Goal: Transaction & Acquisition: Purchase product/service

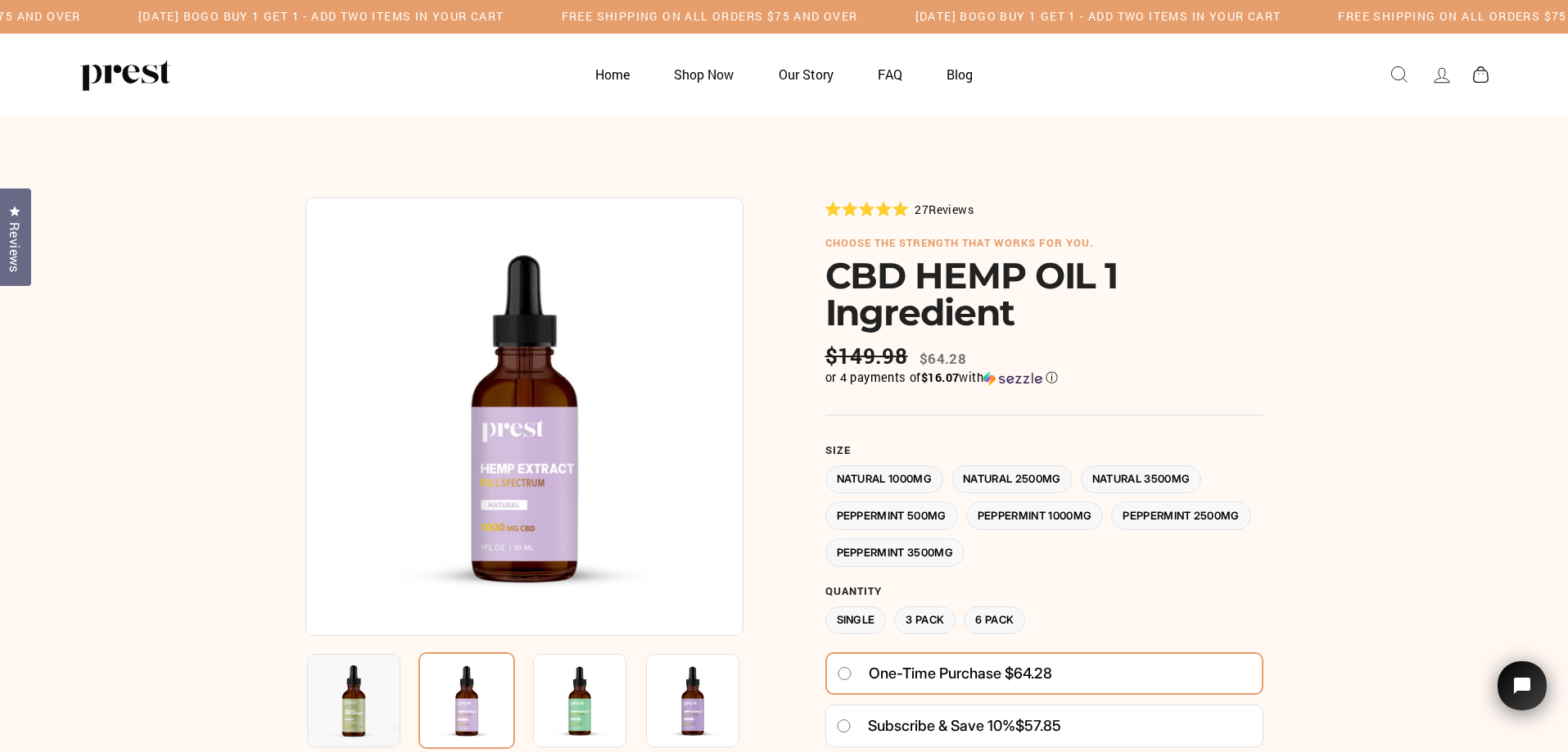
click at [369, 703] on img at bounding box center [353, 700] width 93 height 93
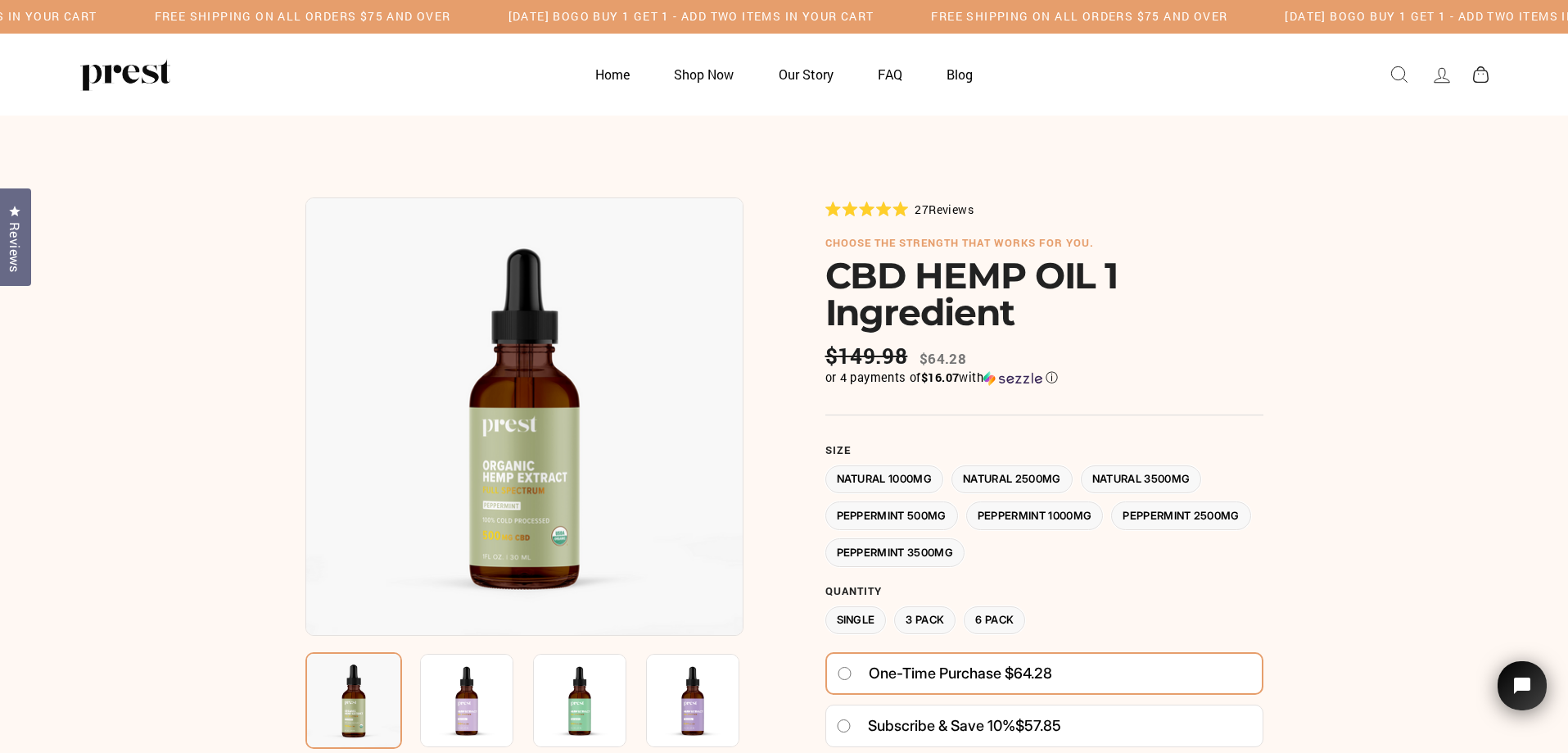
click at [457, 714] on img at bounding box center [466, 700] width 93 height 93
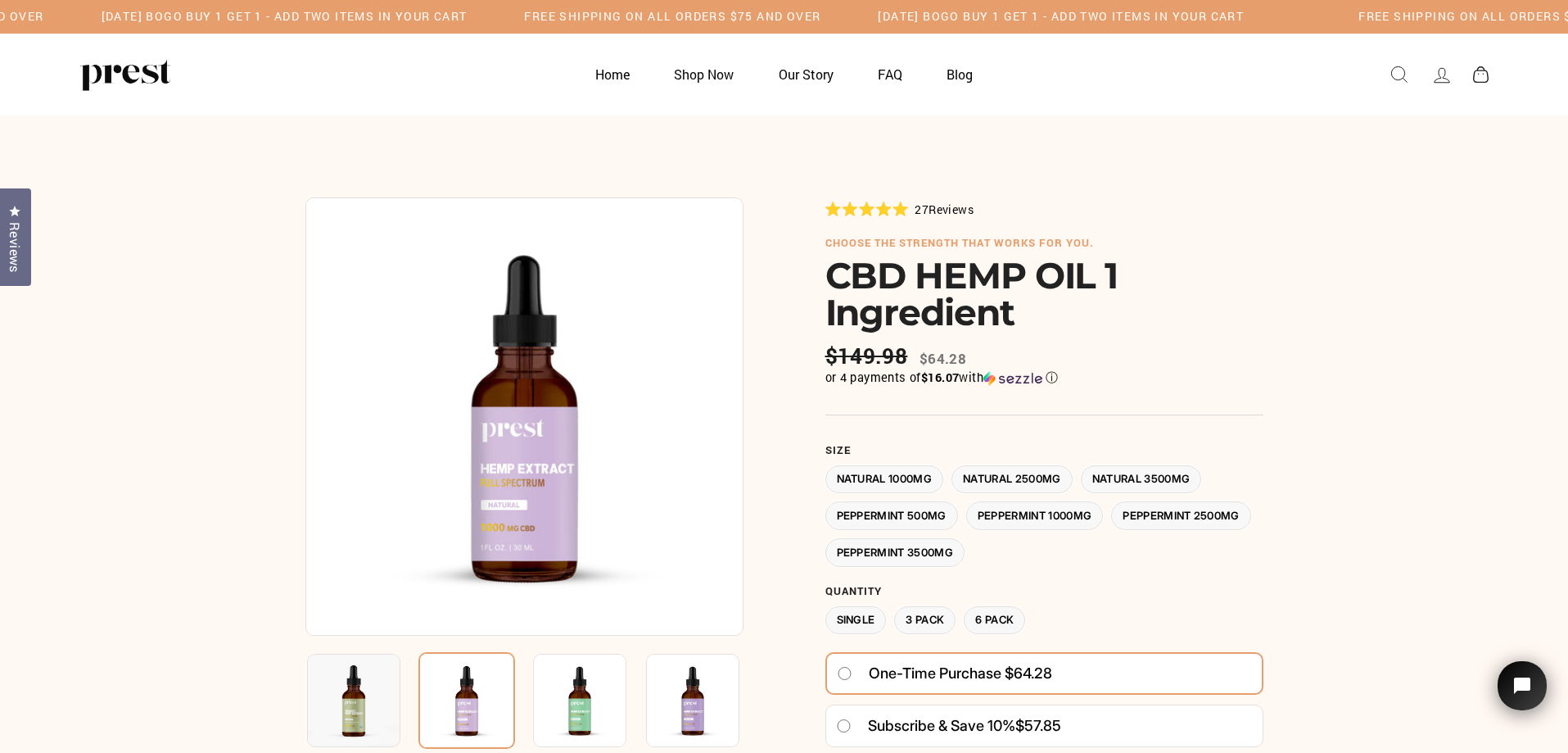
click at [590, 710] on img at bounding box center [579, 700] width 93 height 93
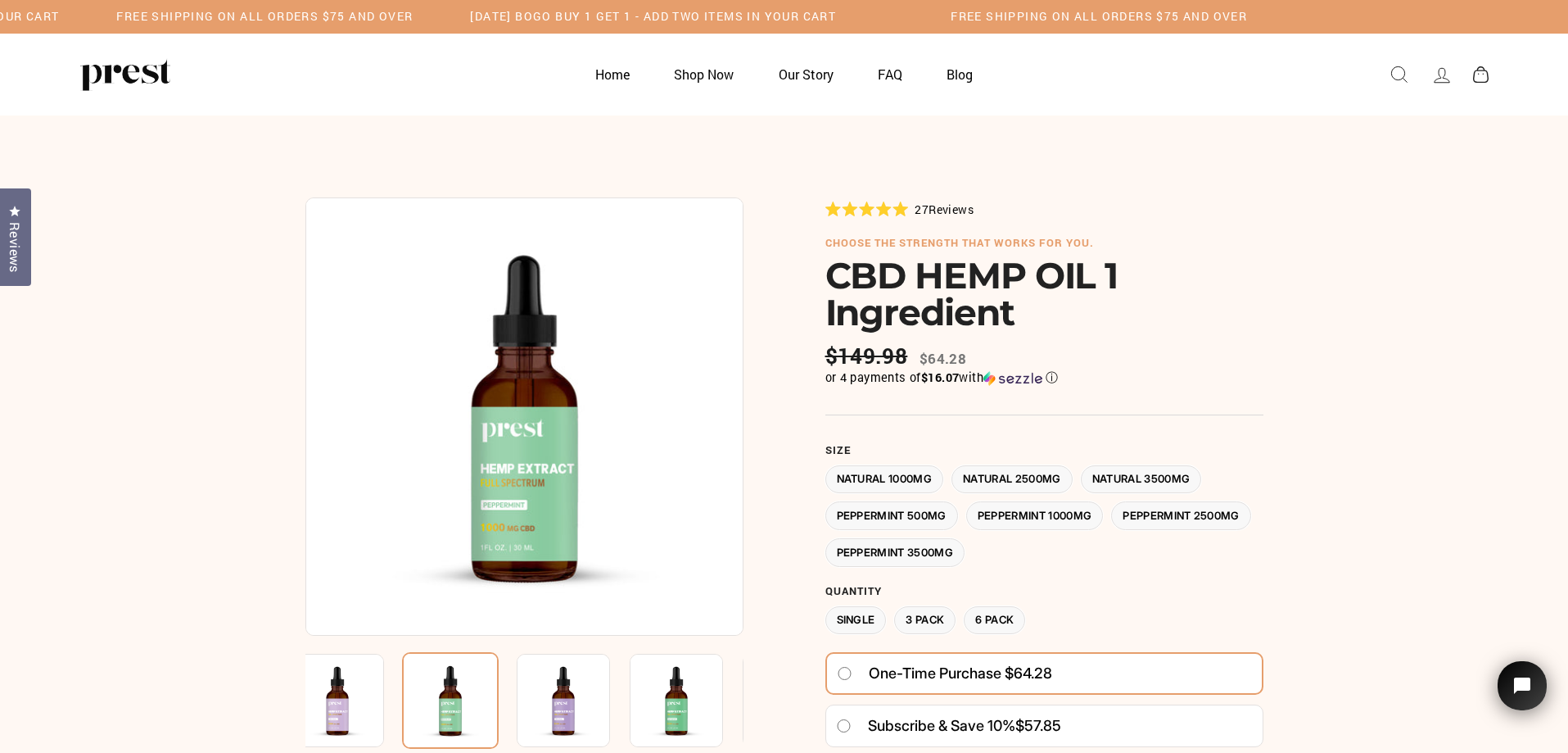
click at [566, 709] on img at bounding box center [563, 700] width 93 height 93
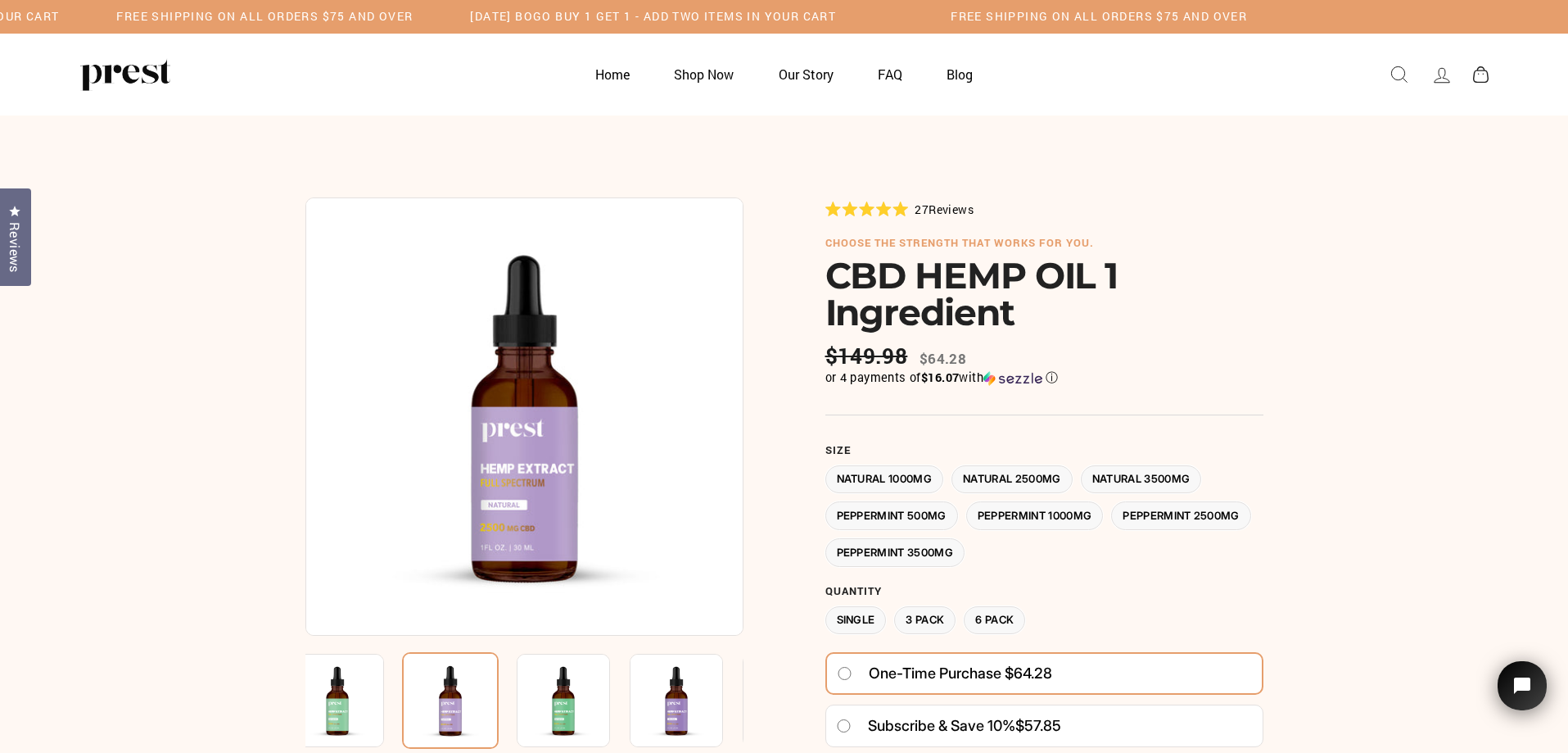
click at [570, 708] on img at bounding box center [563, 700] width 93 height 93
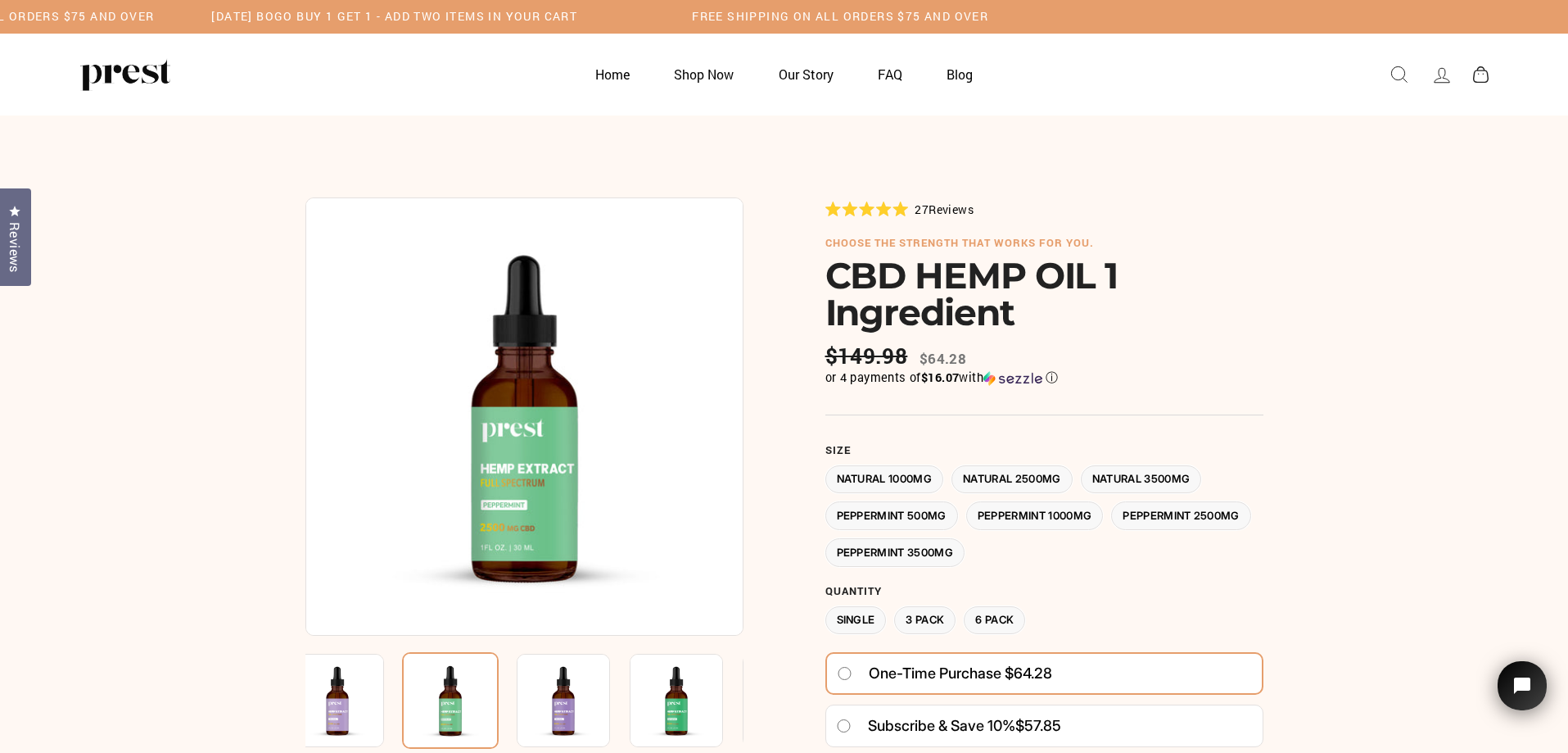
click at [570, 708] on img at bounding box center [563, 700] width 93 height 93
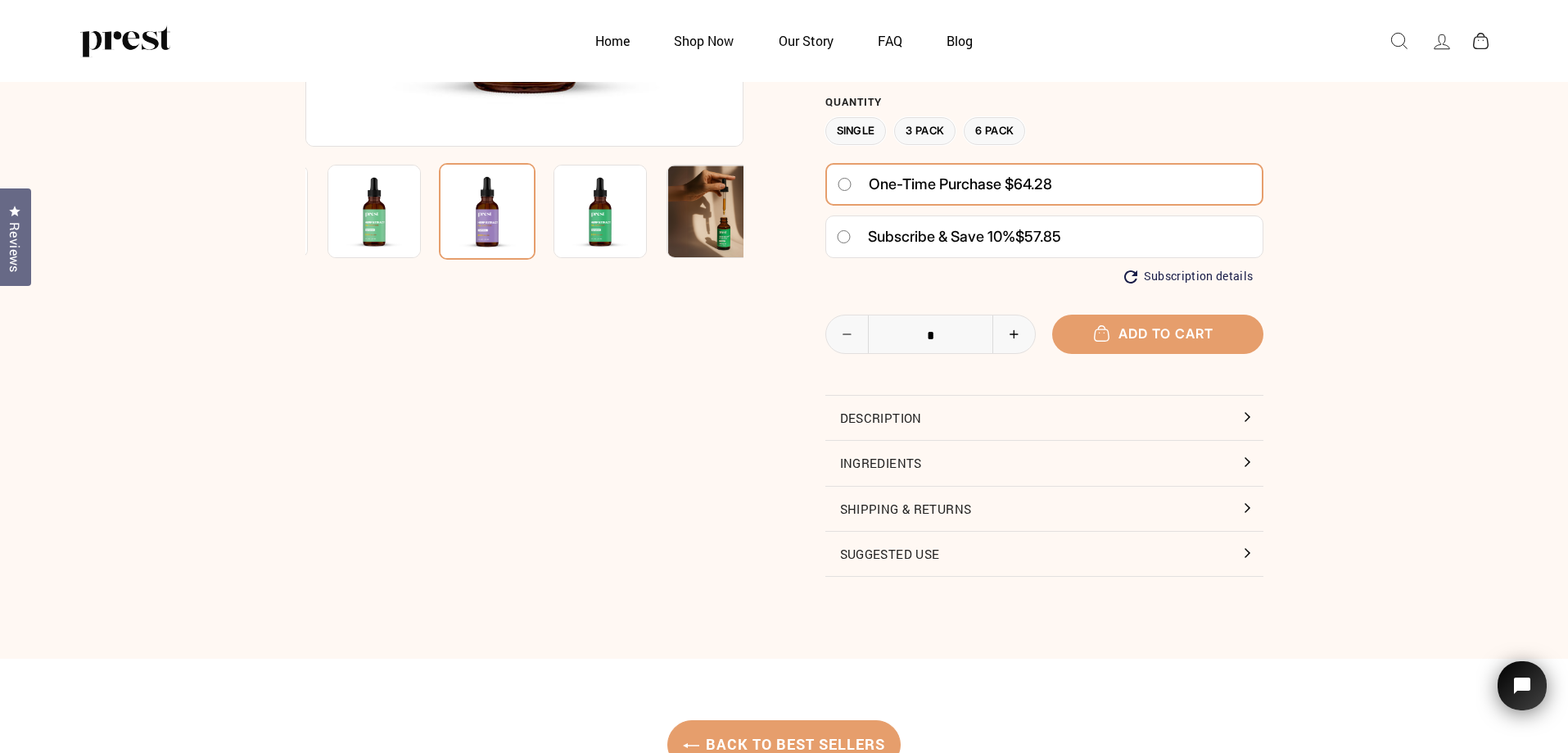
scroll to position [408, 0]
click at [1243, 412] on button "Description" at bounding box center [1045, 417] width 438 height 45
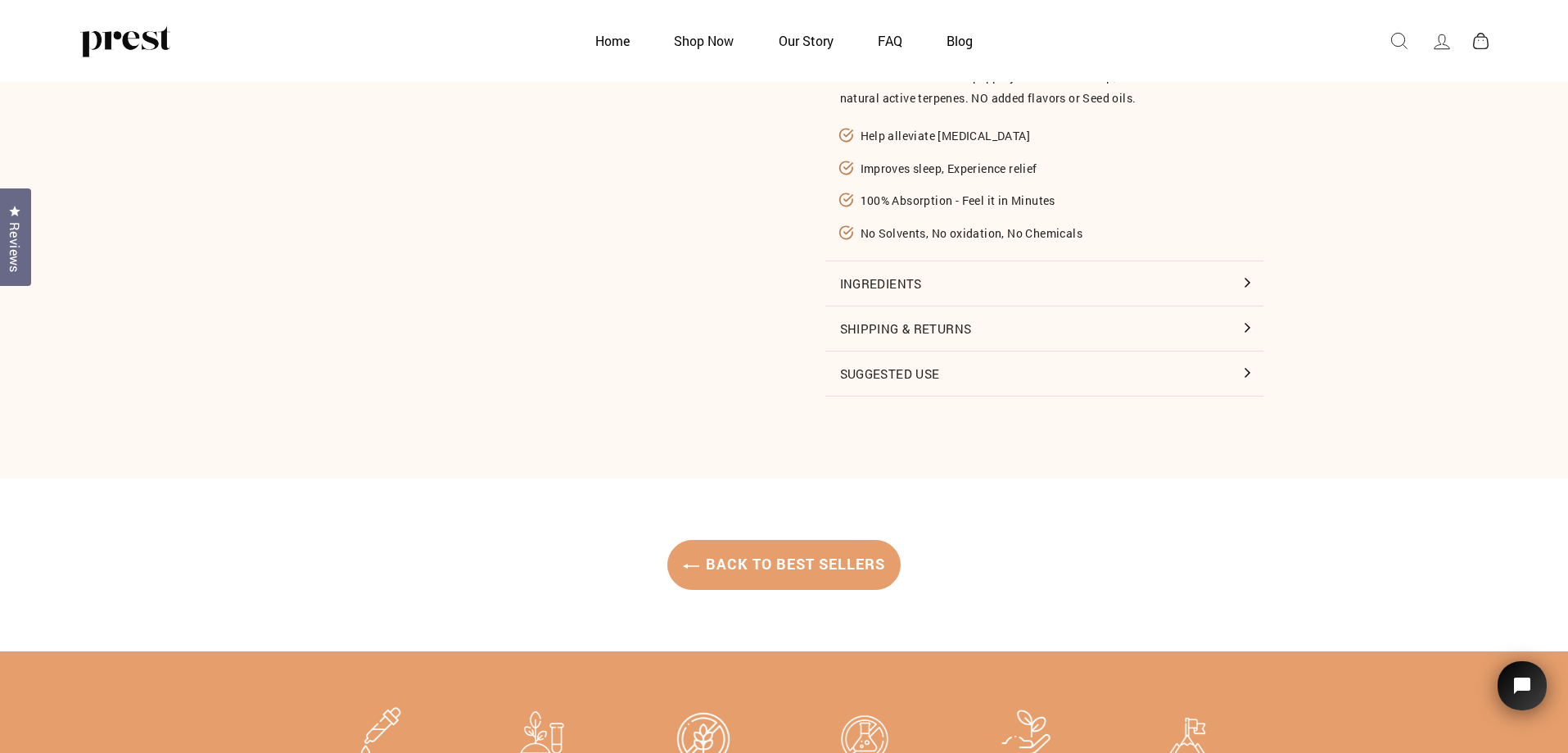
click at [1247, 374] on button "Suggested Use" at bounding box center [1045, 374] width 438 height 45
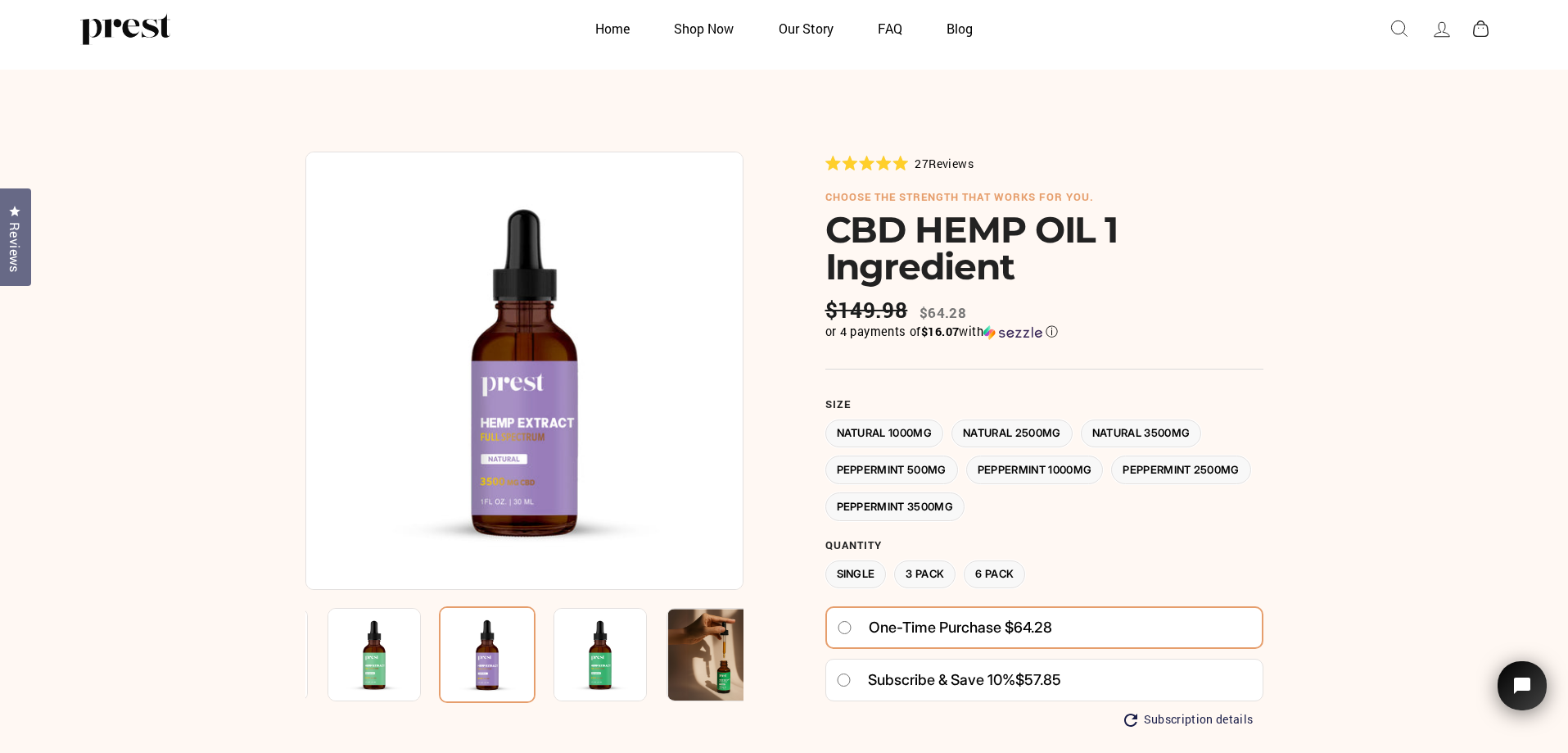
scroll to position [0, 0]
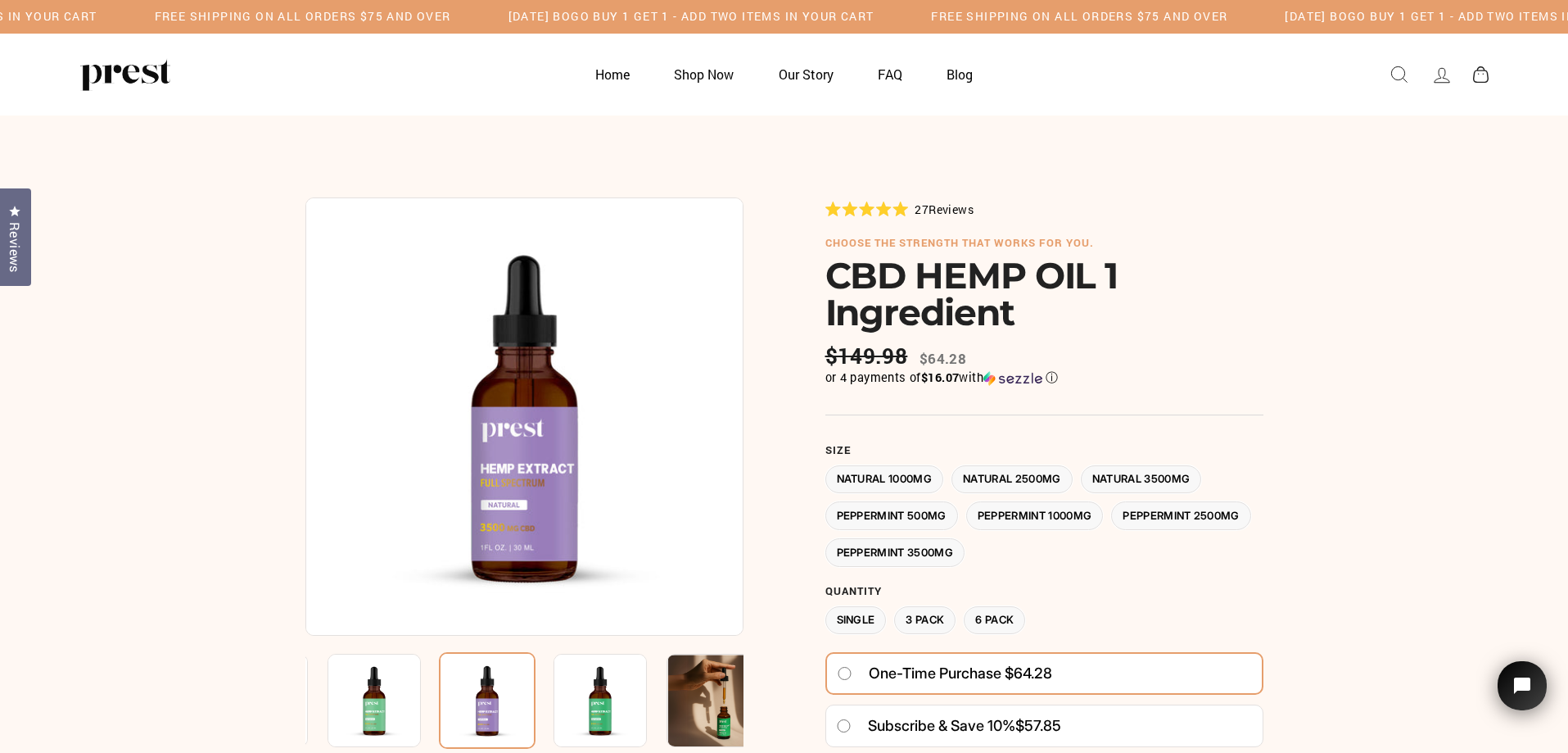
click at [619, 700] on img at bounding box center [600, 700] width 93 height 93
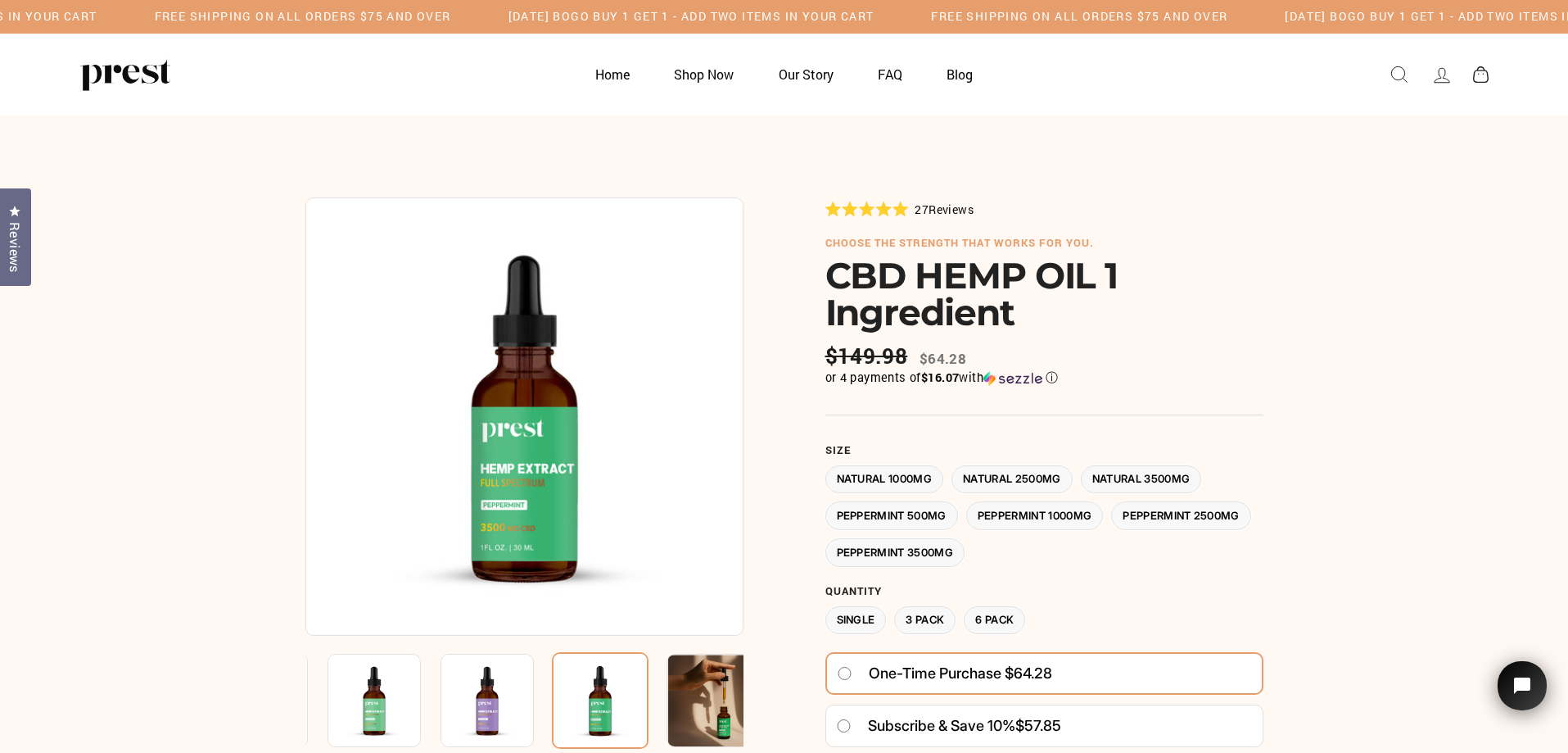
click at [668, 704] on img at bounding box center [713, 700] width 93 height 93
